Goal: Check status

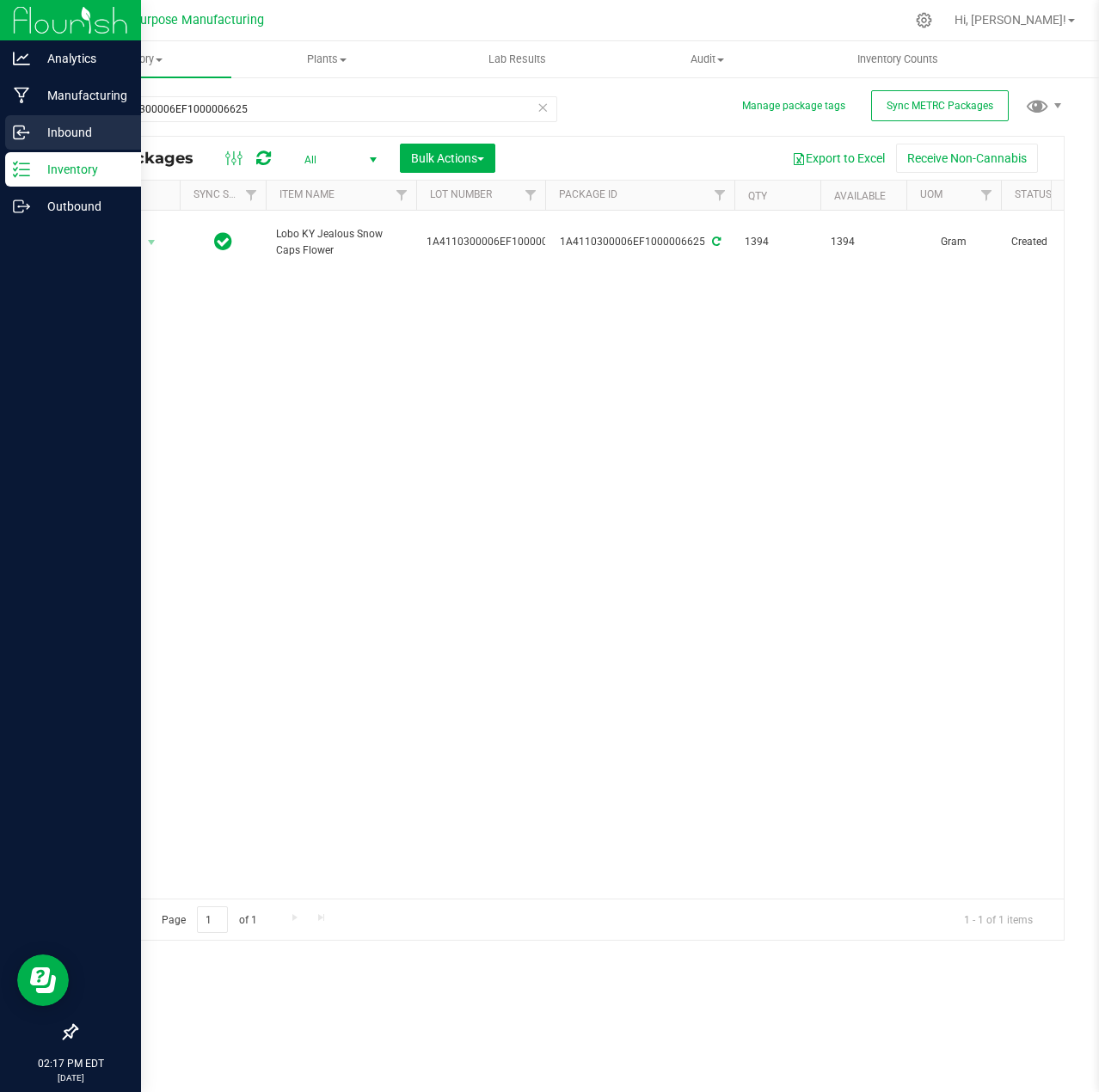
scroll to position [0, 1243]
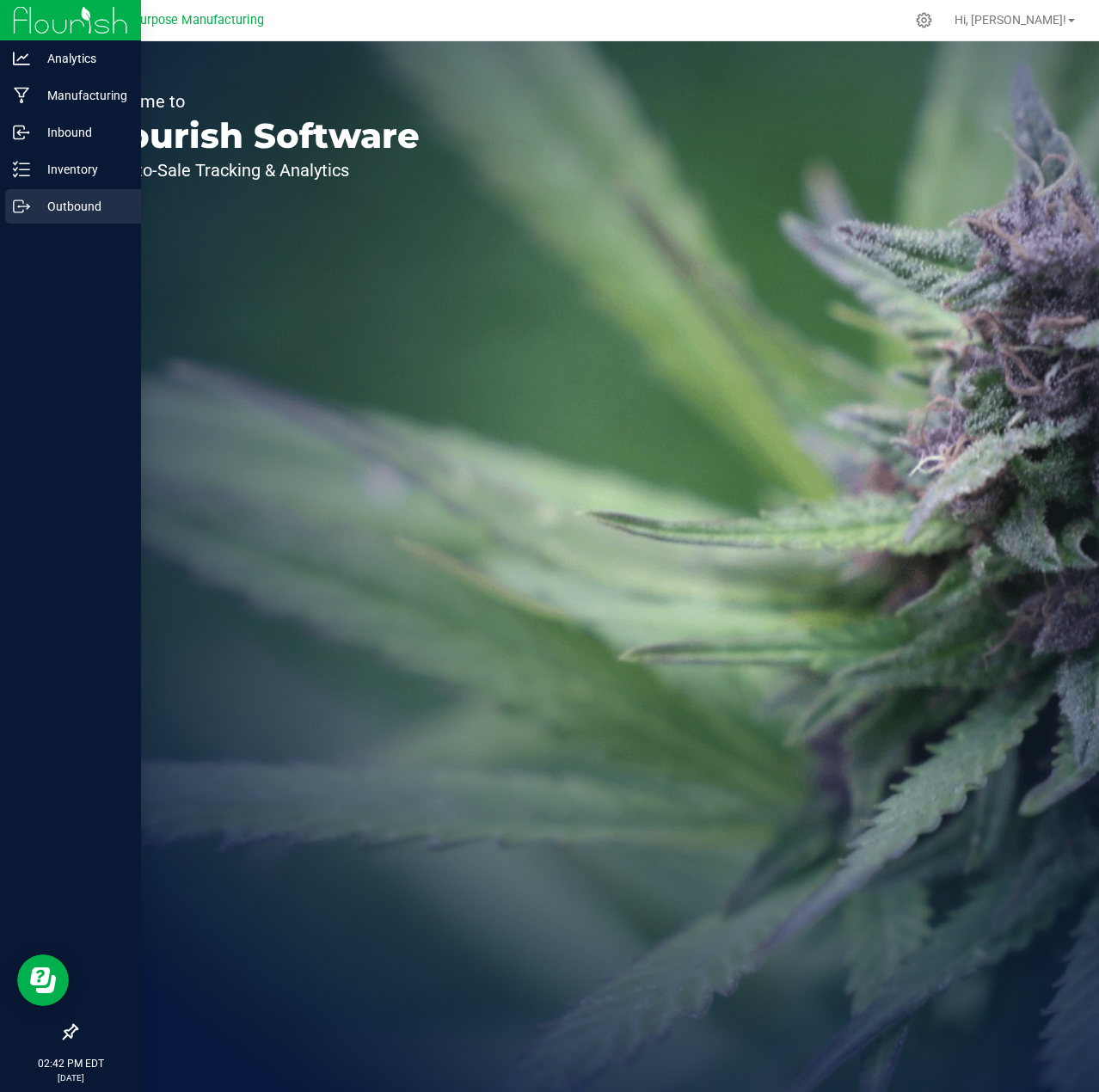
click at [73, 205] on p "Outbound" at bounding box center [81, 206] width 103 height 21
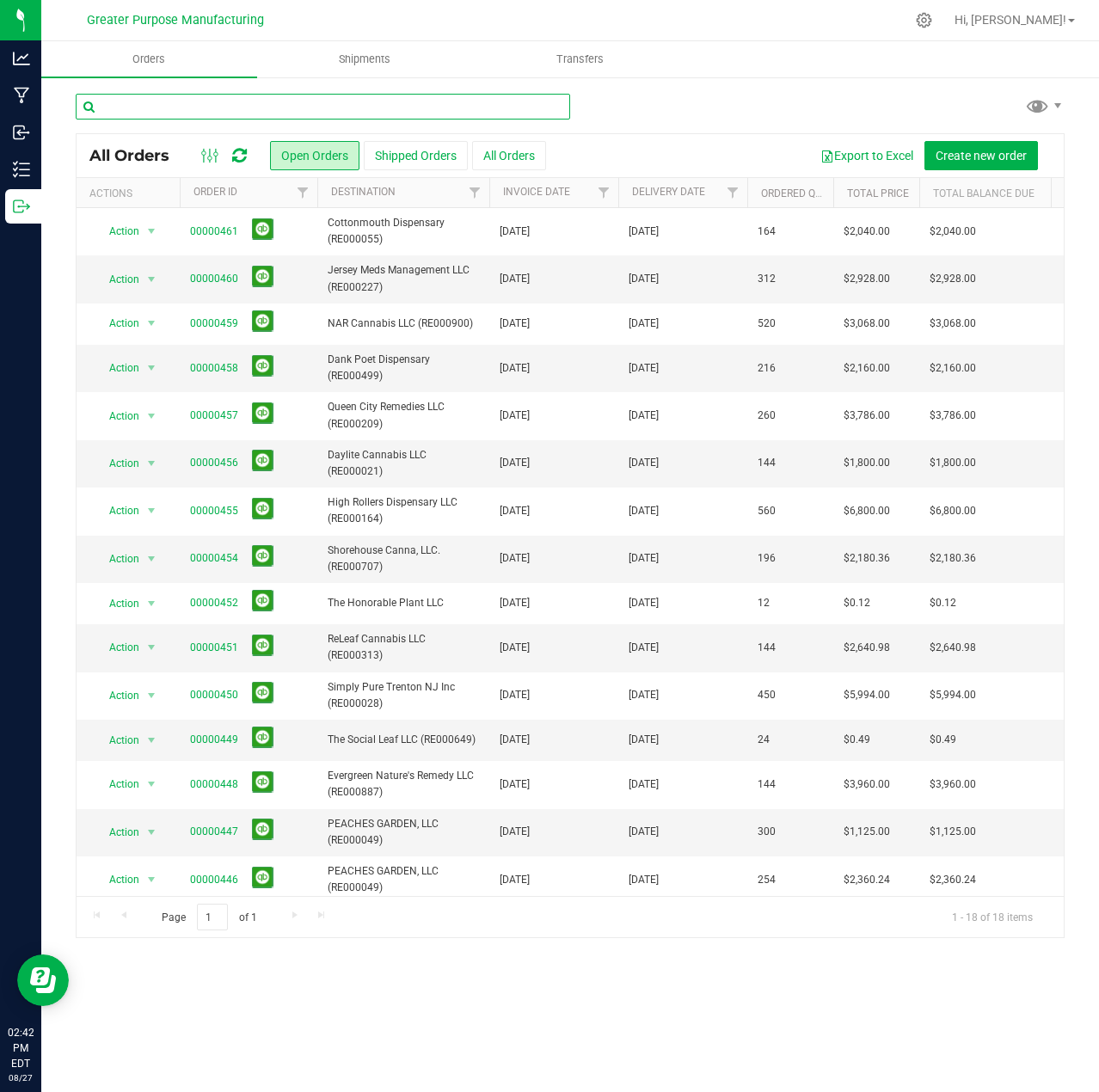
click at [218, 107] on input "text" at bounding box center [322, 107] width 494 height 26
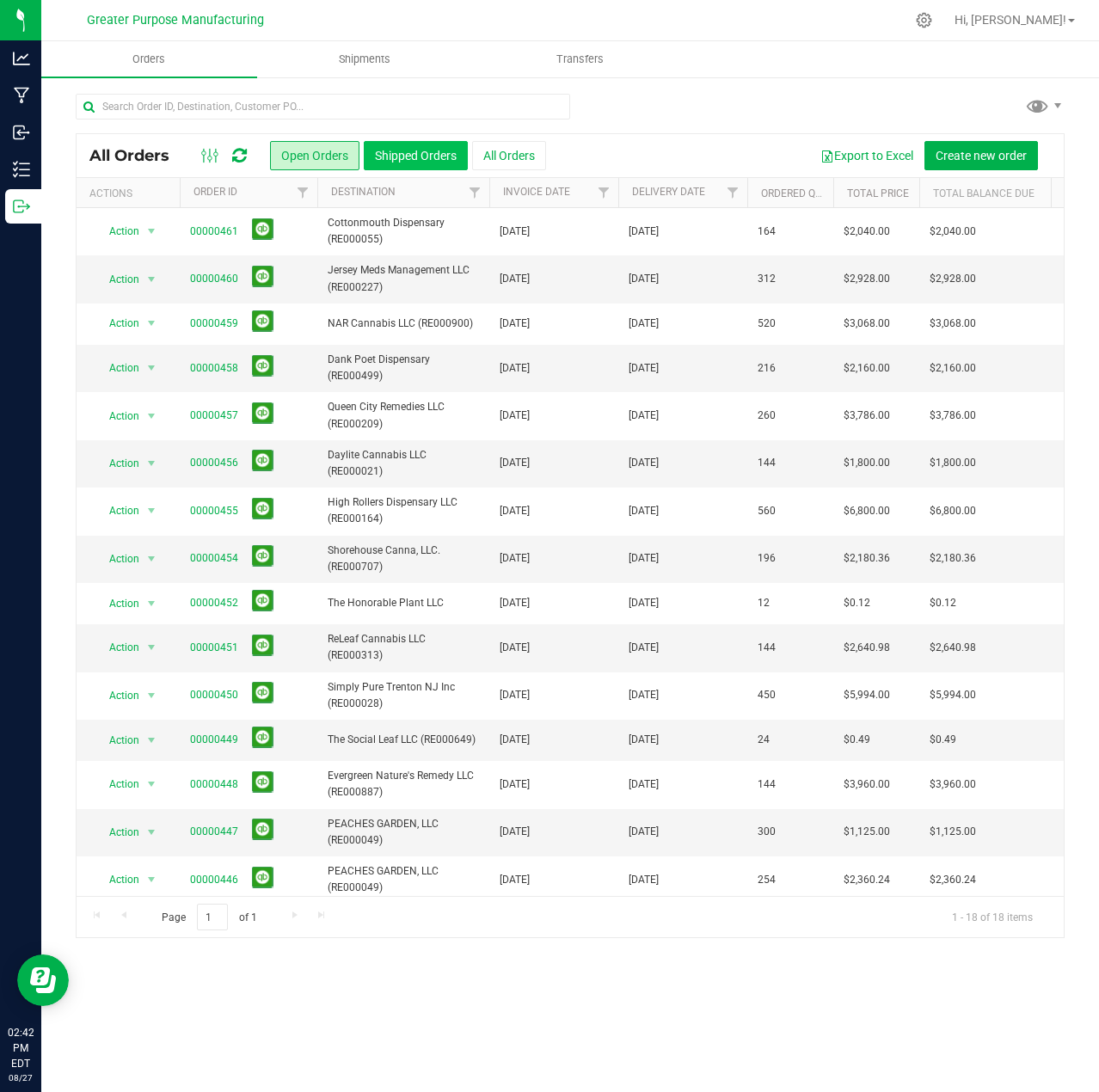
click at [433, 159] on button "Shipped Orders" at bounding box center [416, 156] width 104 height 29
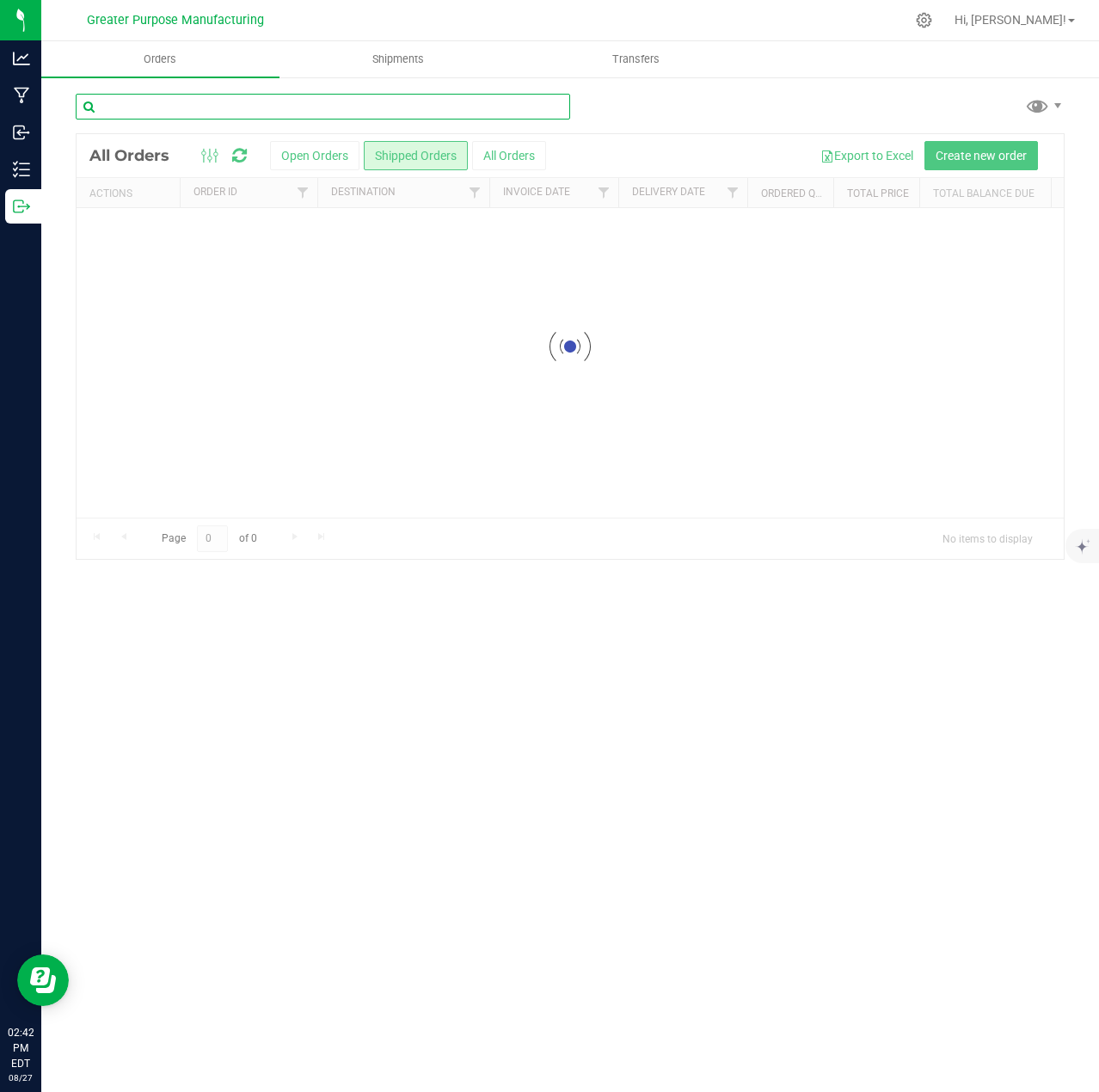
click at [316, 108] on input "text" at bounding box center [322, 107] width 494 height 26
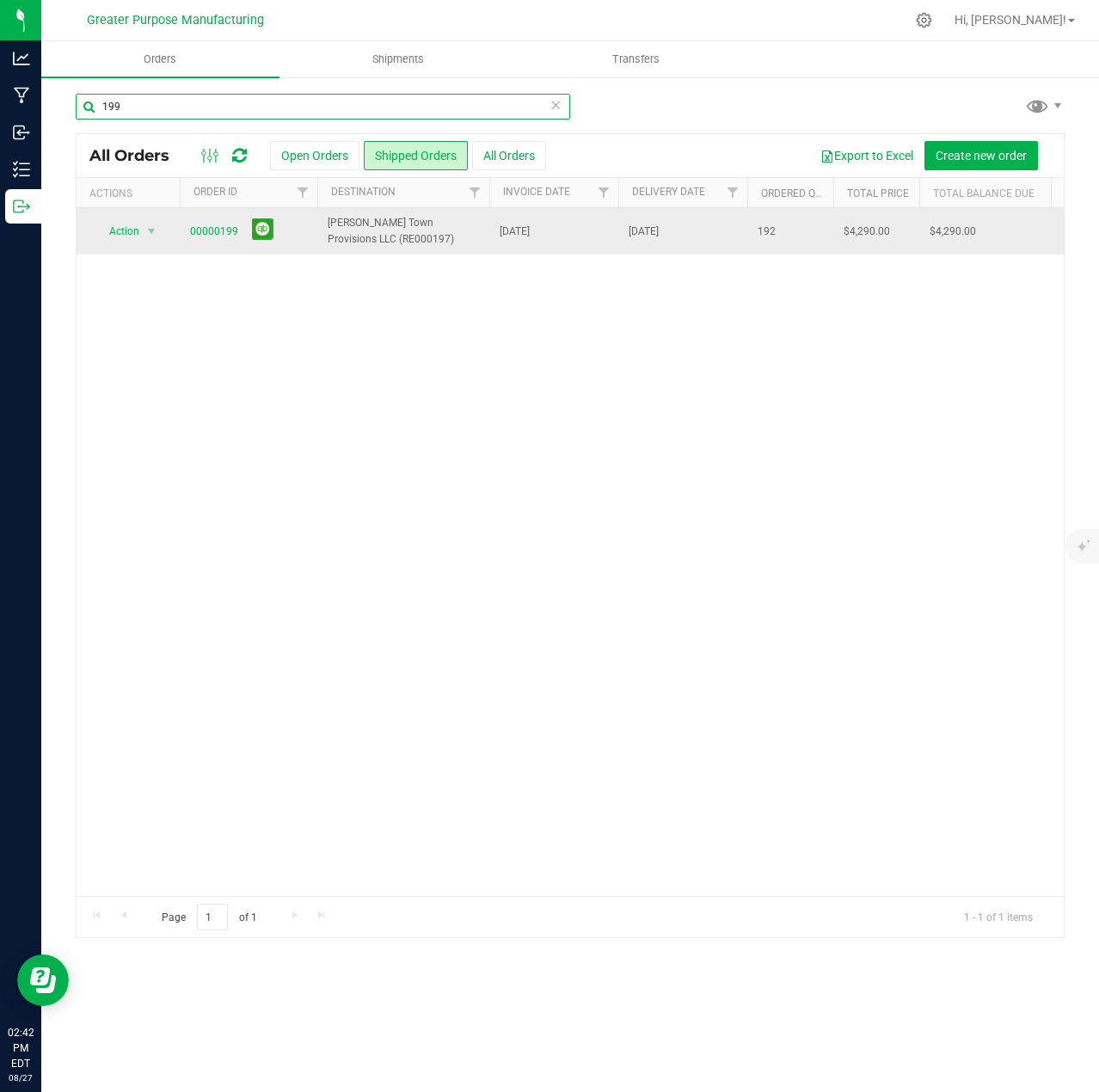
type input "199"
drag, startPoint x: 182, startPoint y: 226, endPoint x: 241, endPoint y: 234, distance: 59.5
click at [241, 234] on td "00000199" at bounding box center [248, 231] width 138 height 47
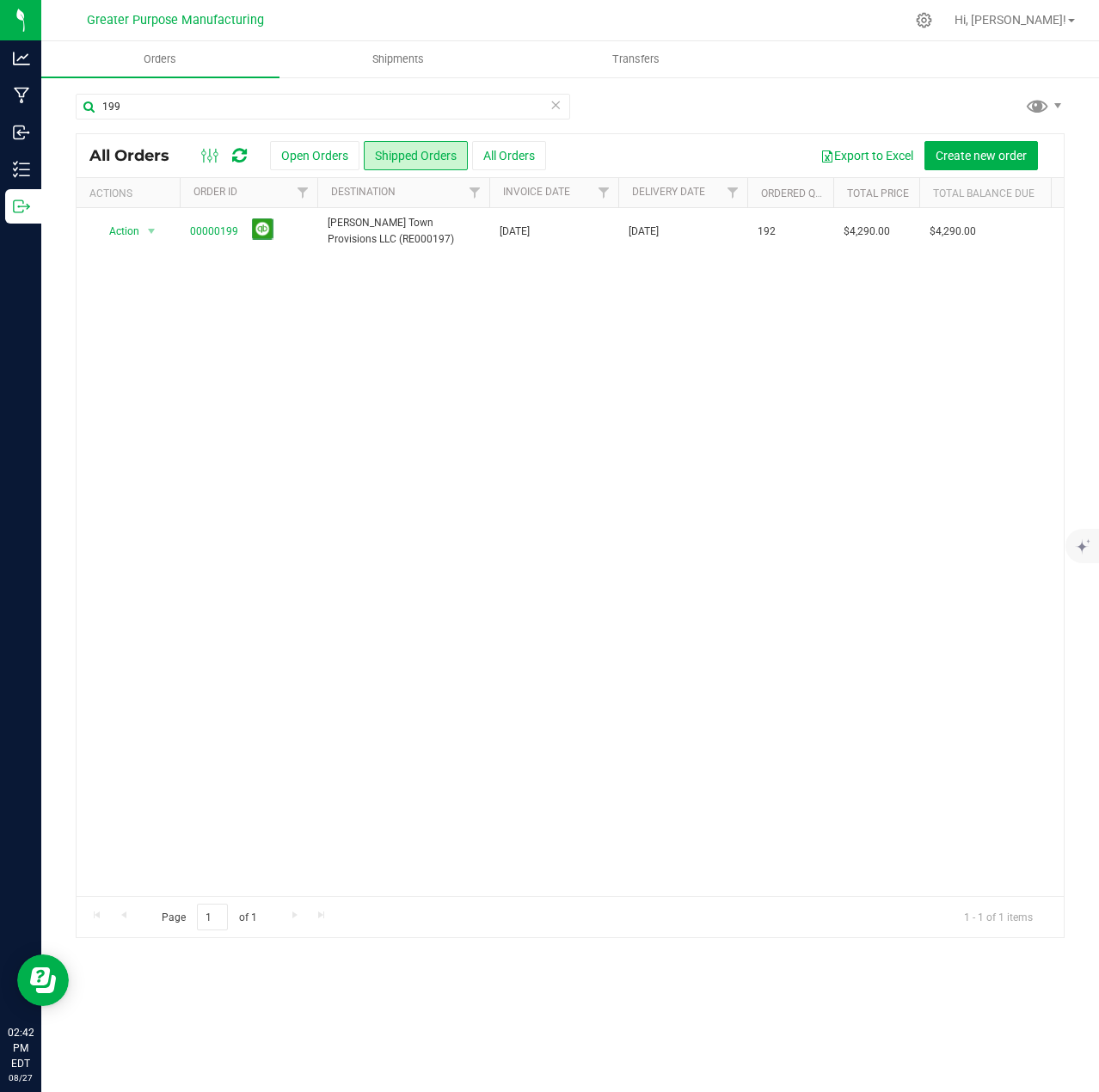
copy span "00000199"
